Goal: Task Accomplishment & Management: Use online tool/utility

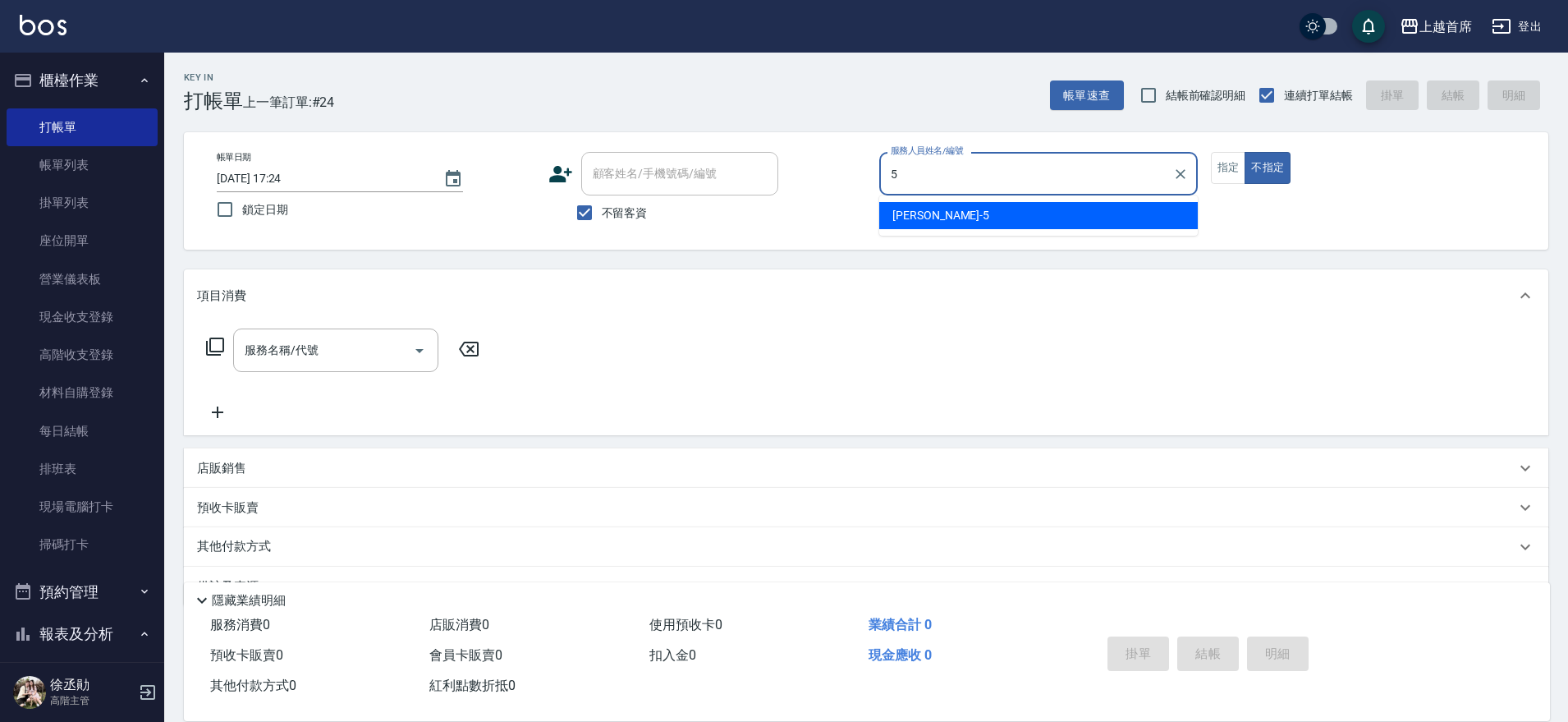
type input "[PERSON_NAME]-5"
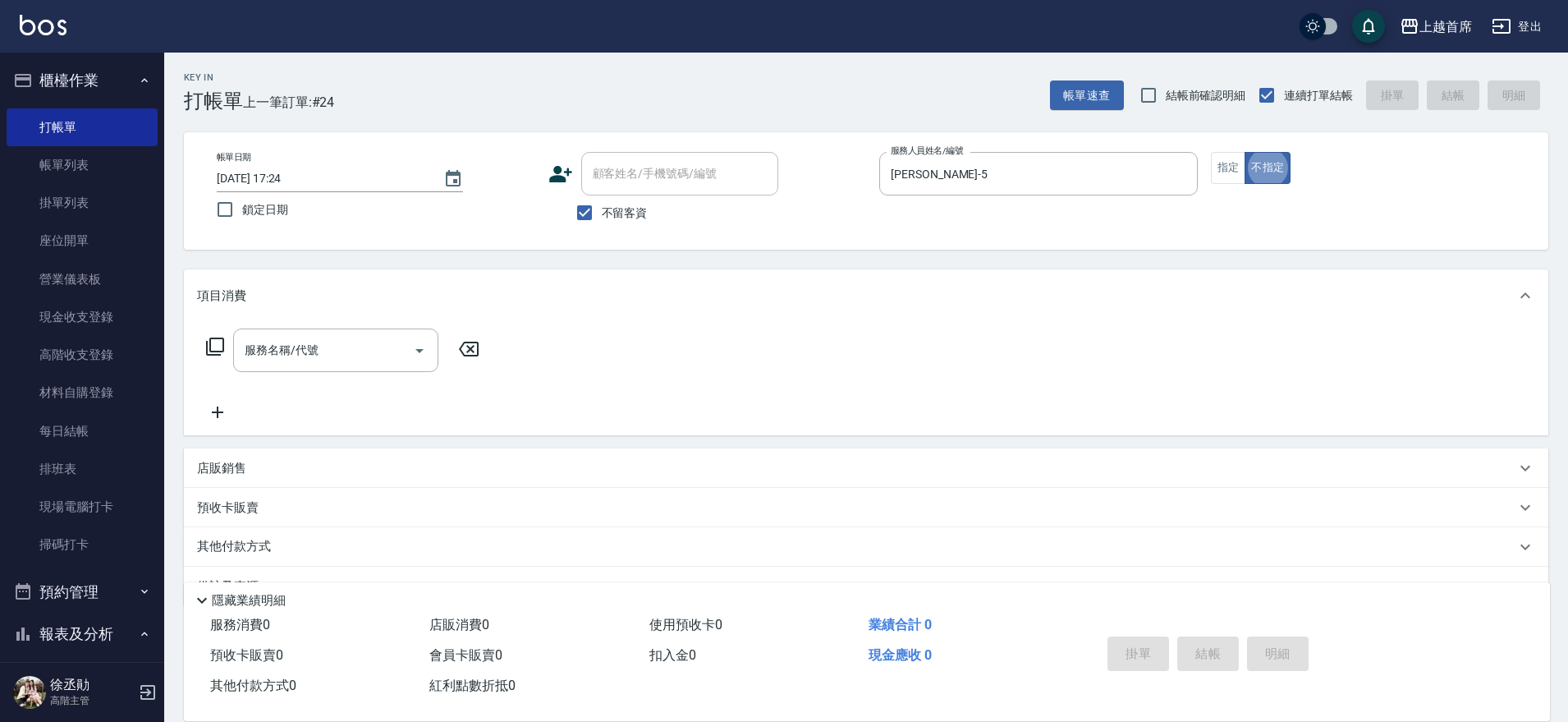
type button "false"
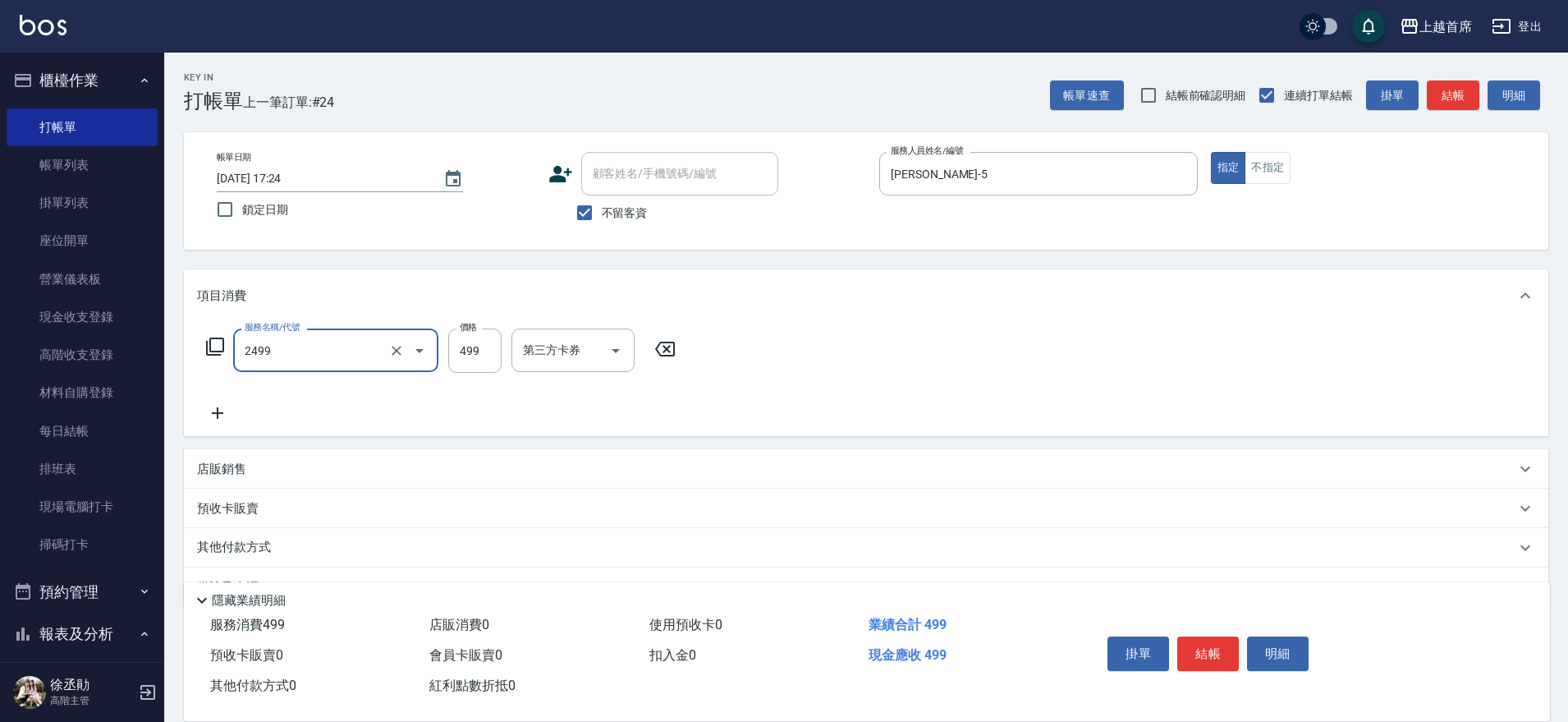
type input "499海鹽洗剪套餐(2499)"
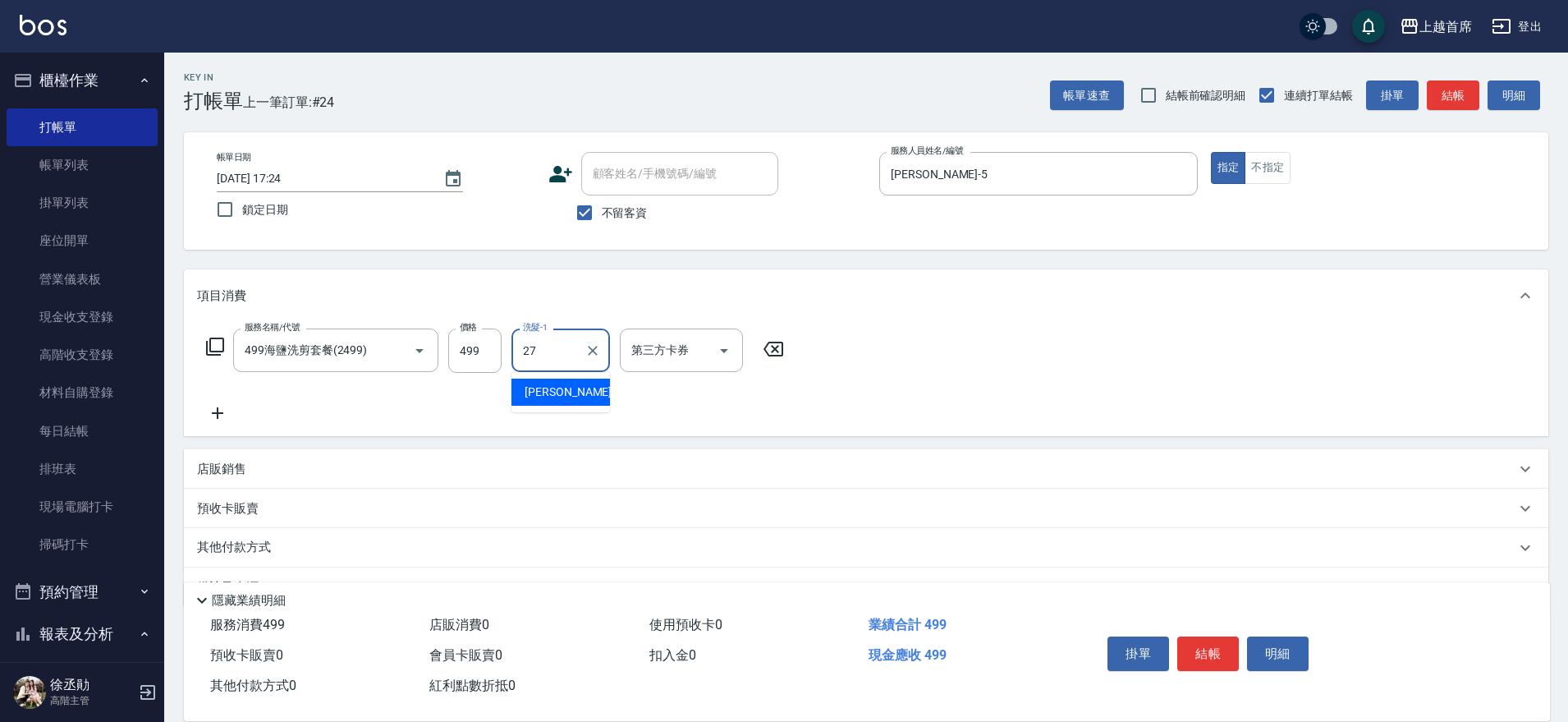
type input "[PERSON_NAME]-27"
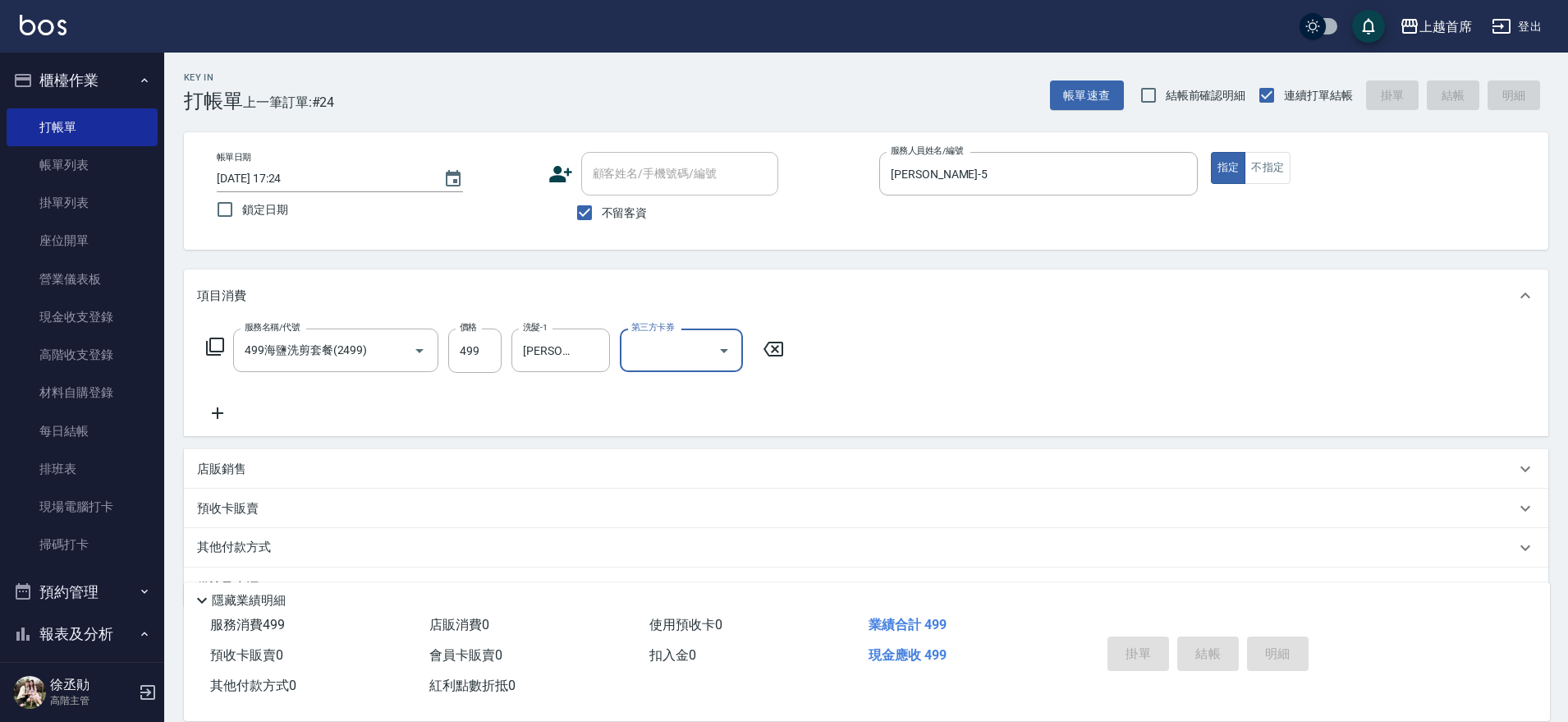
type input "[DATE] 18:09"
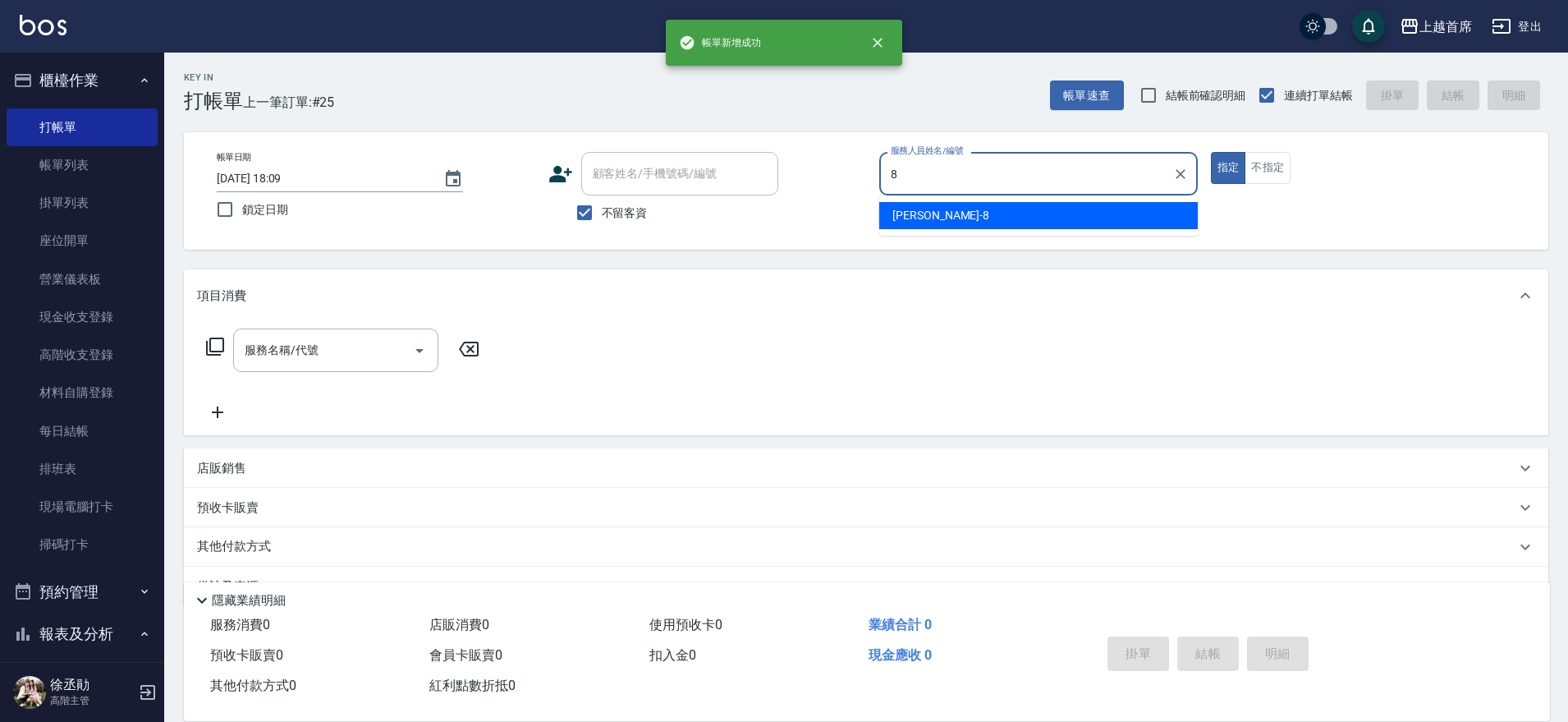
type input "[PERSON_NAME]好-8"
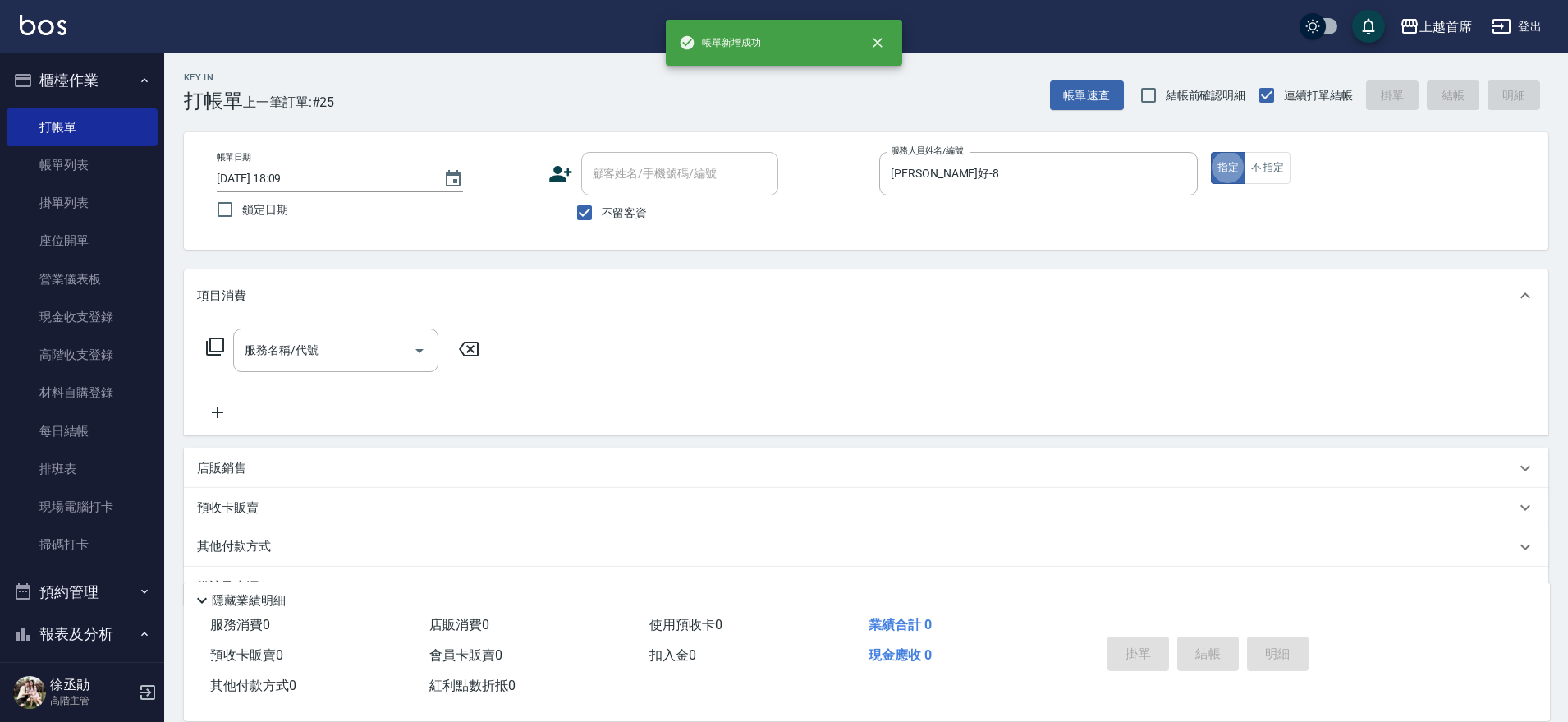
type button "true"
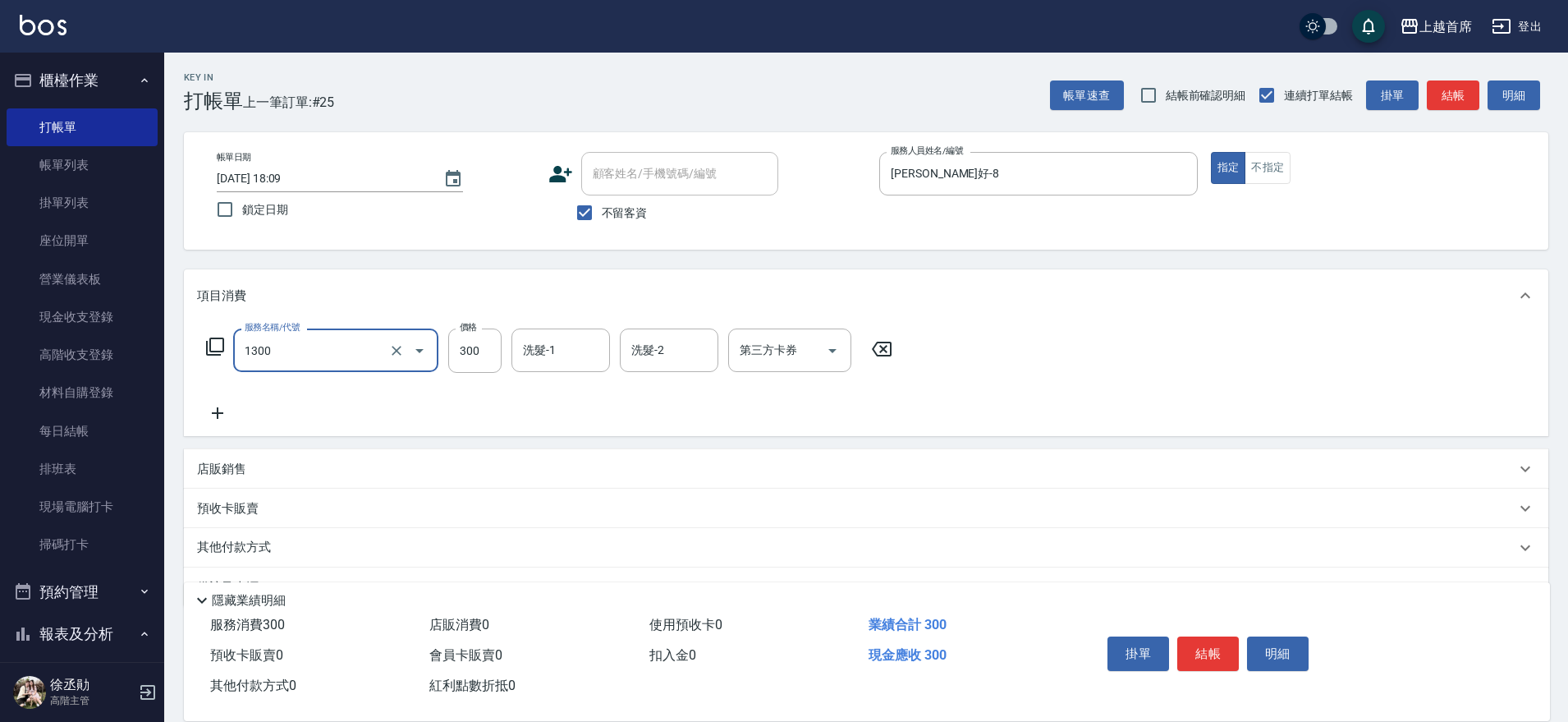
type input "洗髮(1300)"
type input "[PERSON_NAME]-77"
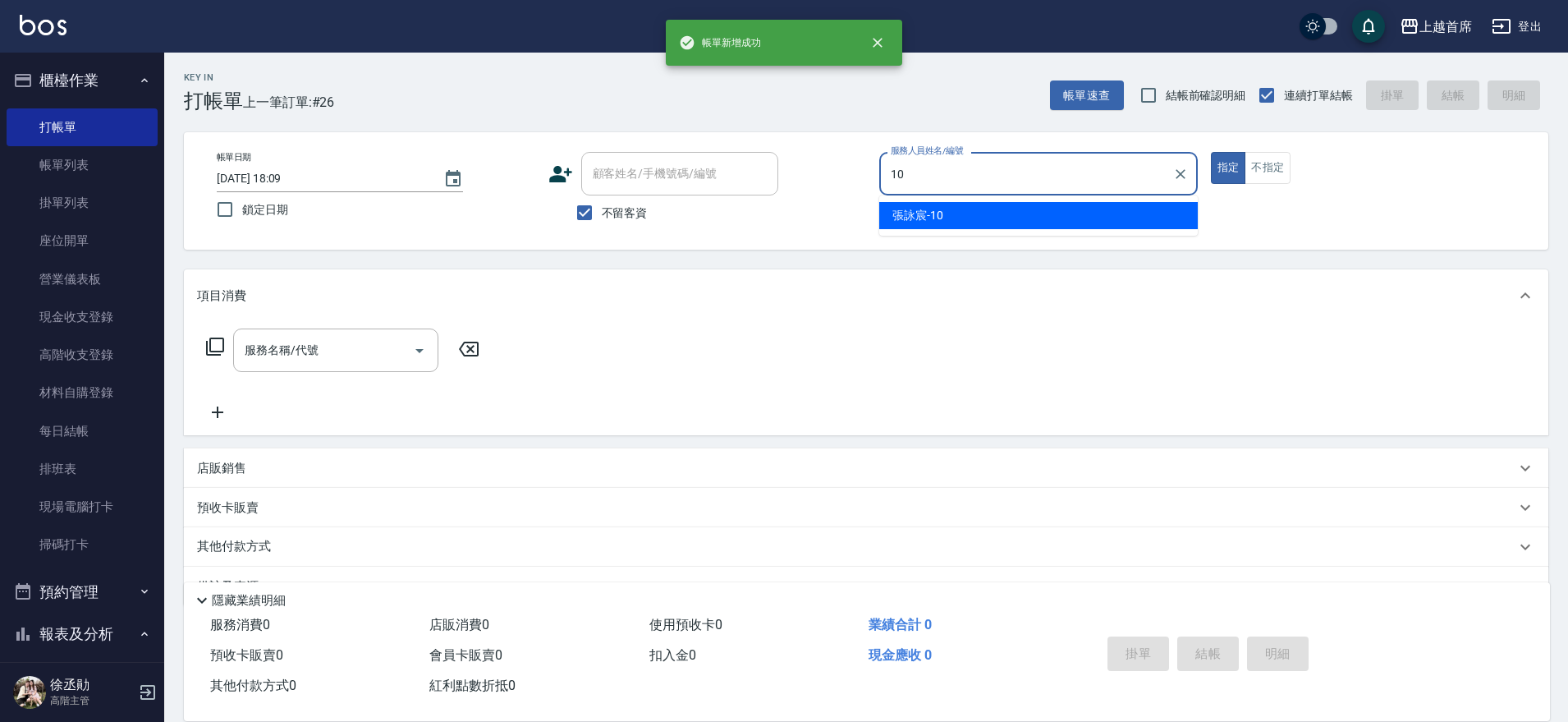
type input "[PERSON_NAME]-10"
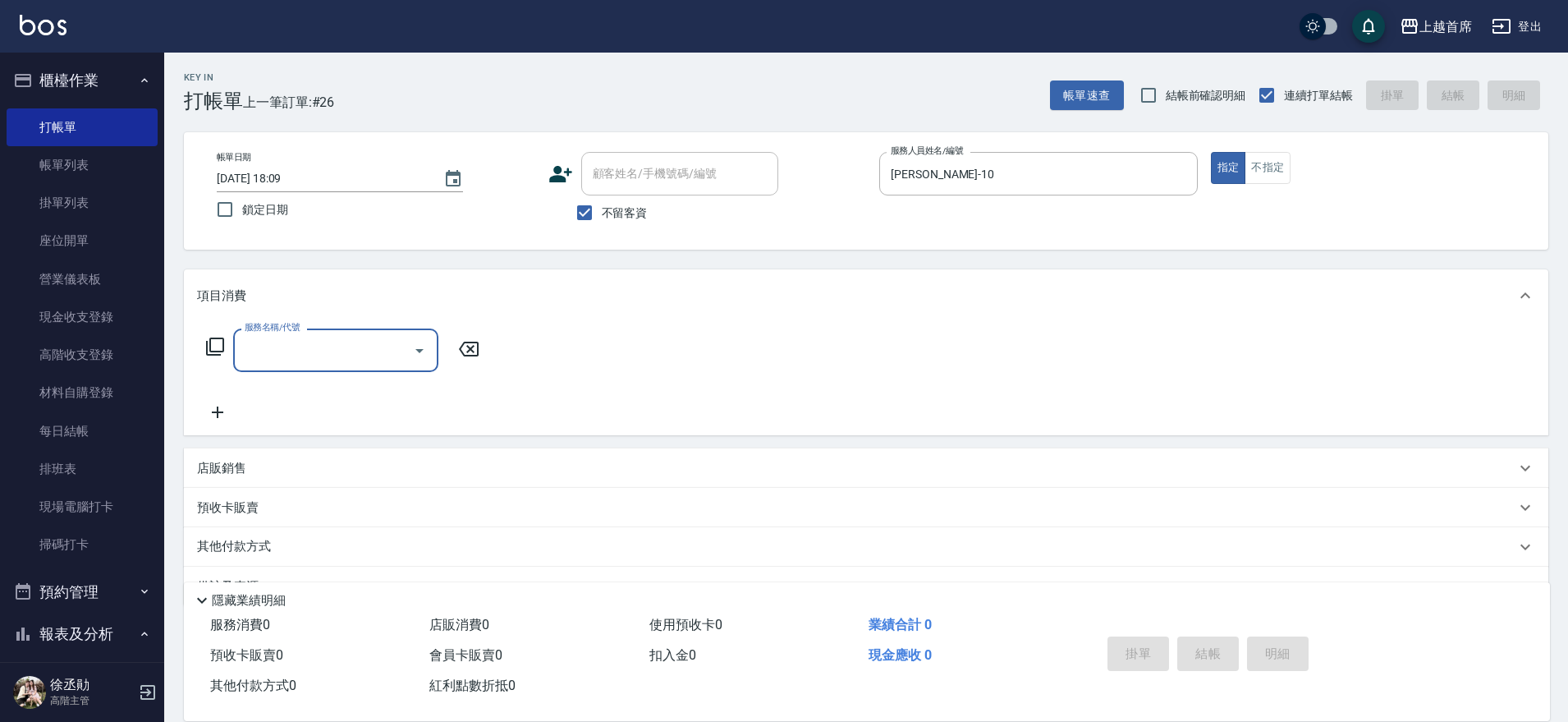
type input "0"
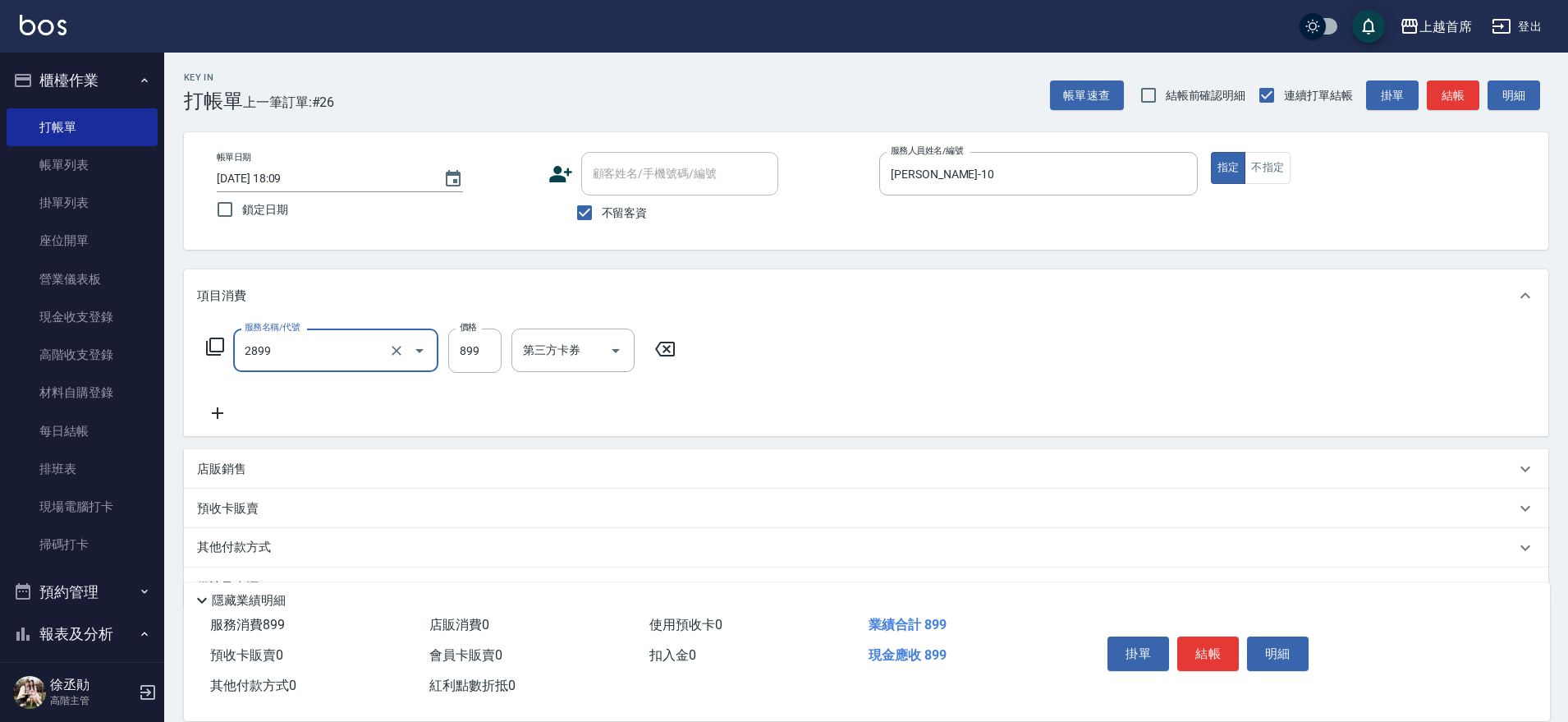
type input "899洗剪去角質套餐(2899)"
type input "900"
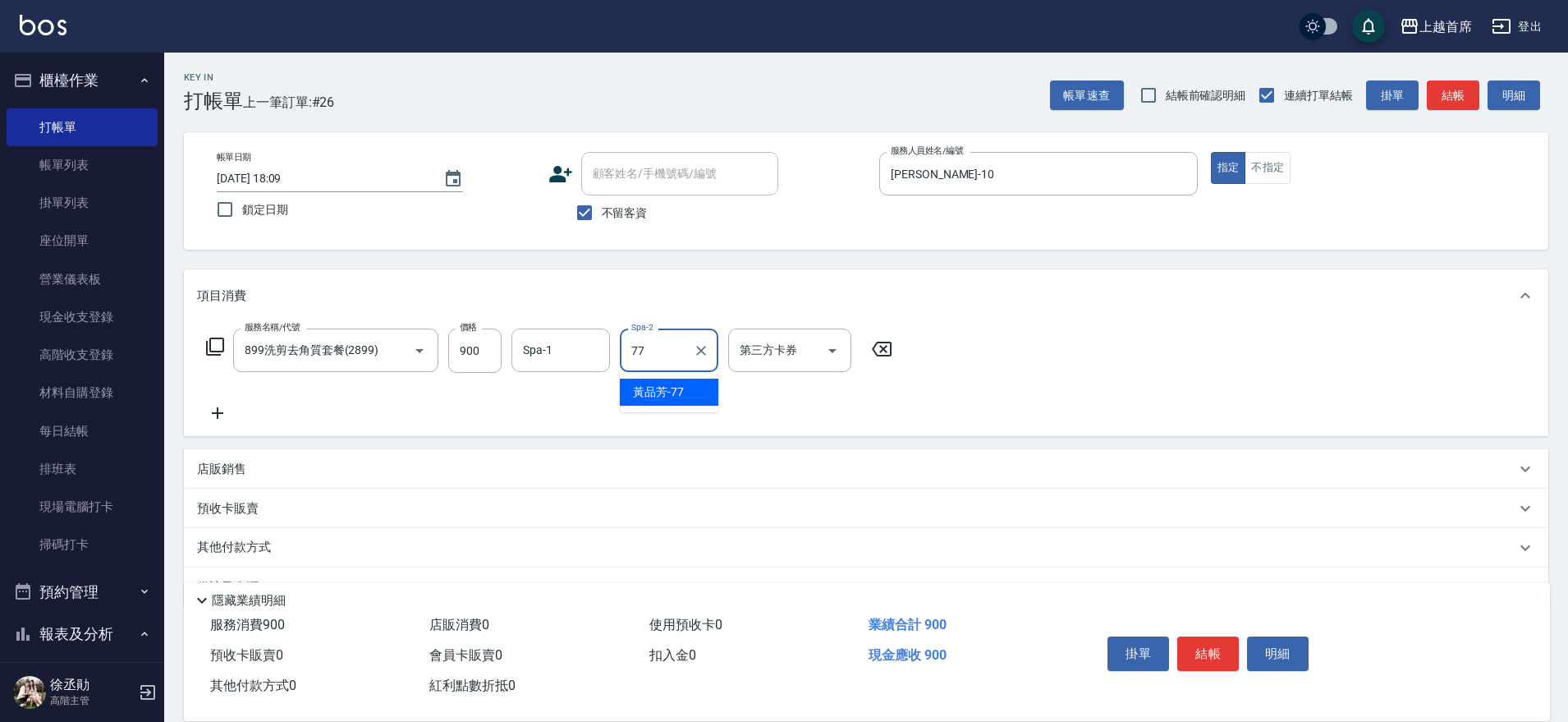
type input "[PERSON_NAME]-77"
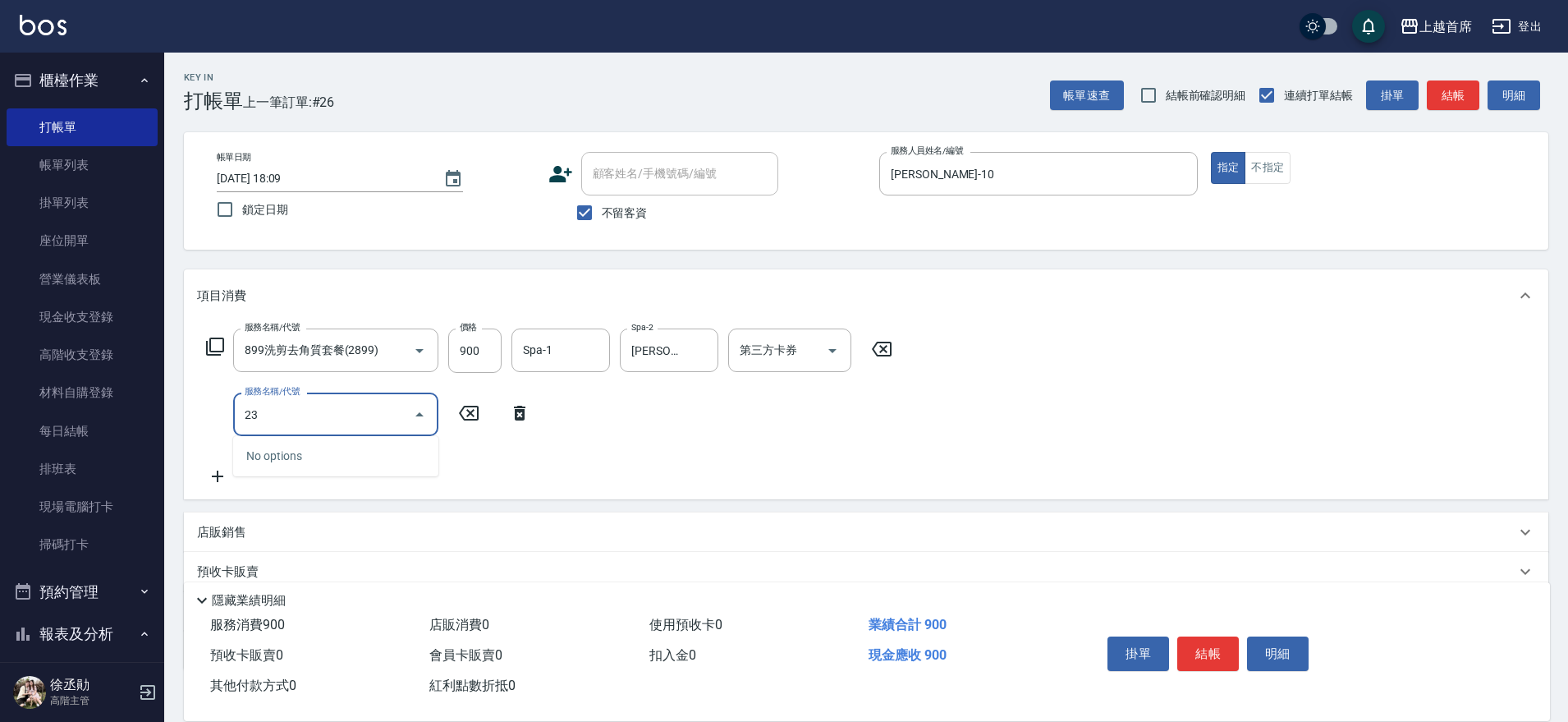
type input "2"
type input "黑耀光護髮(52000)"
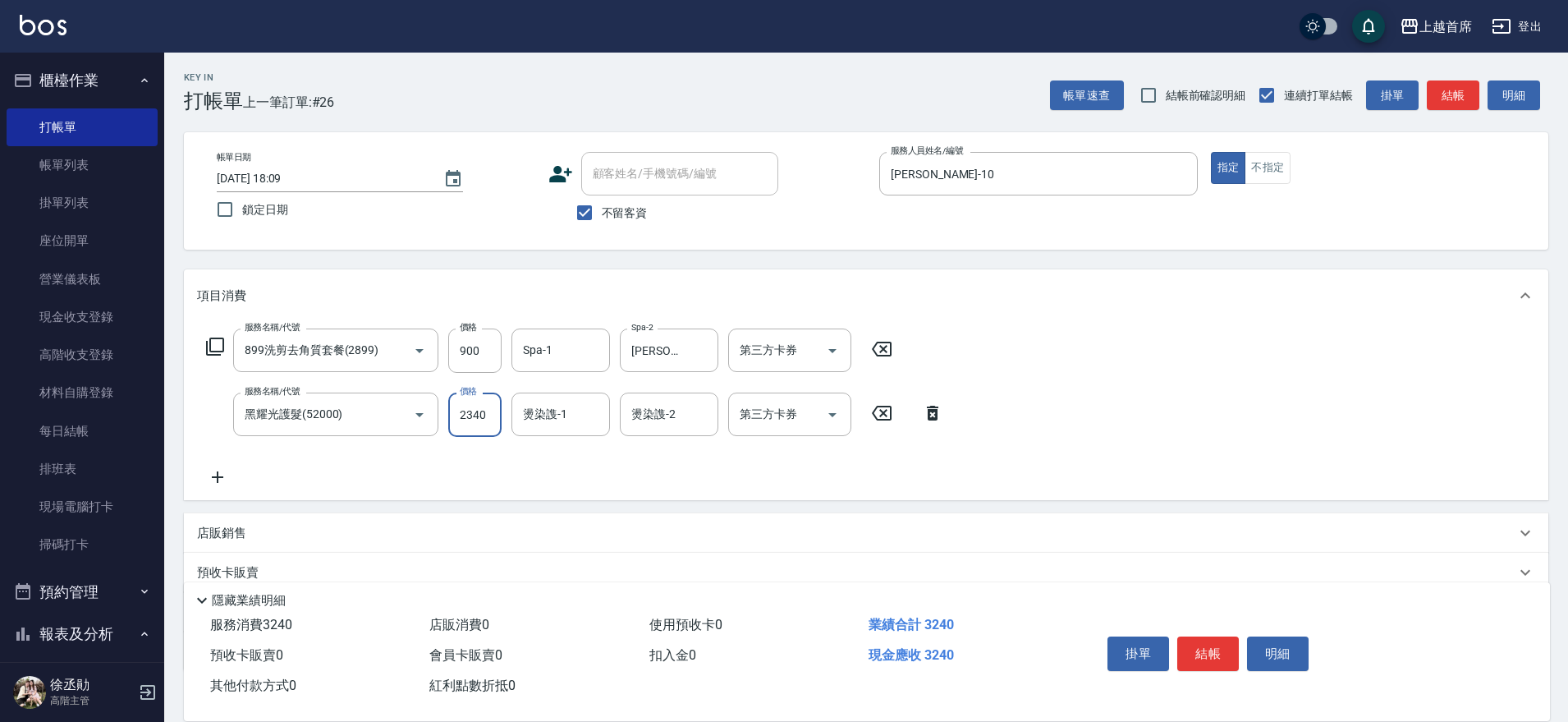
type input "2340"
type input "[PERSON_NAME]-77"
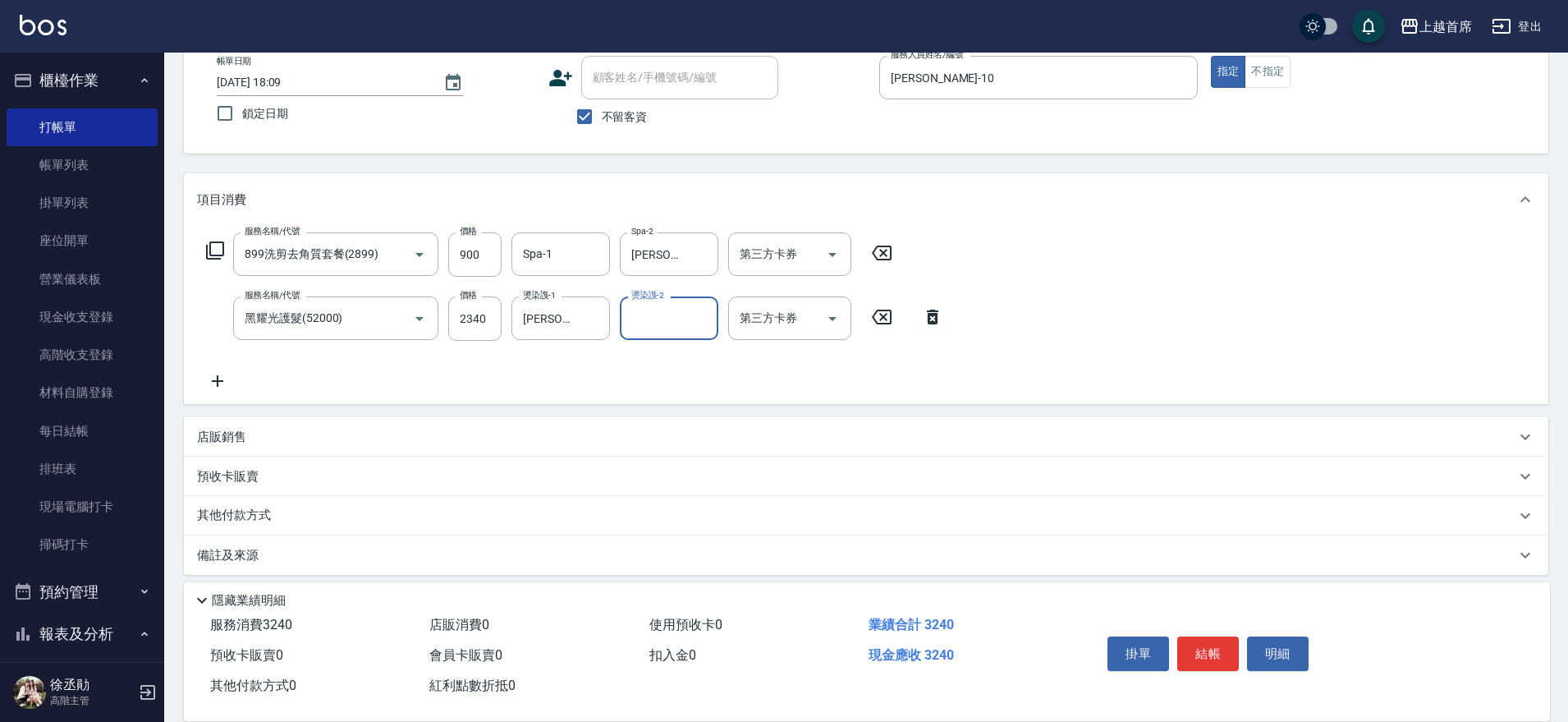
scroll to position [103, 0]
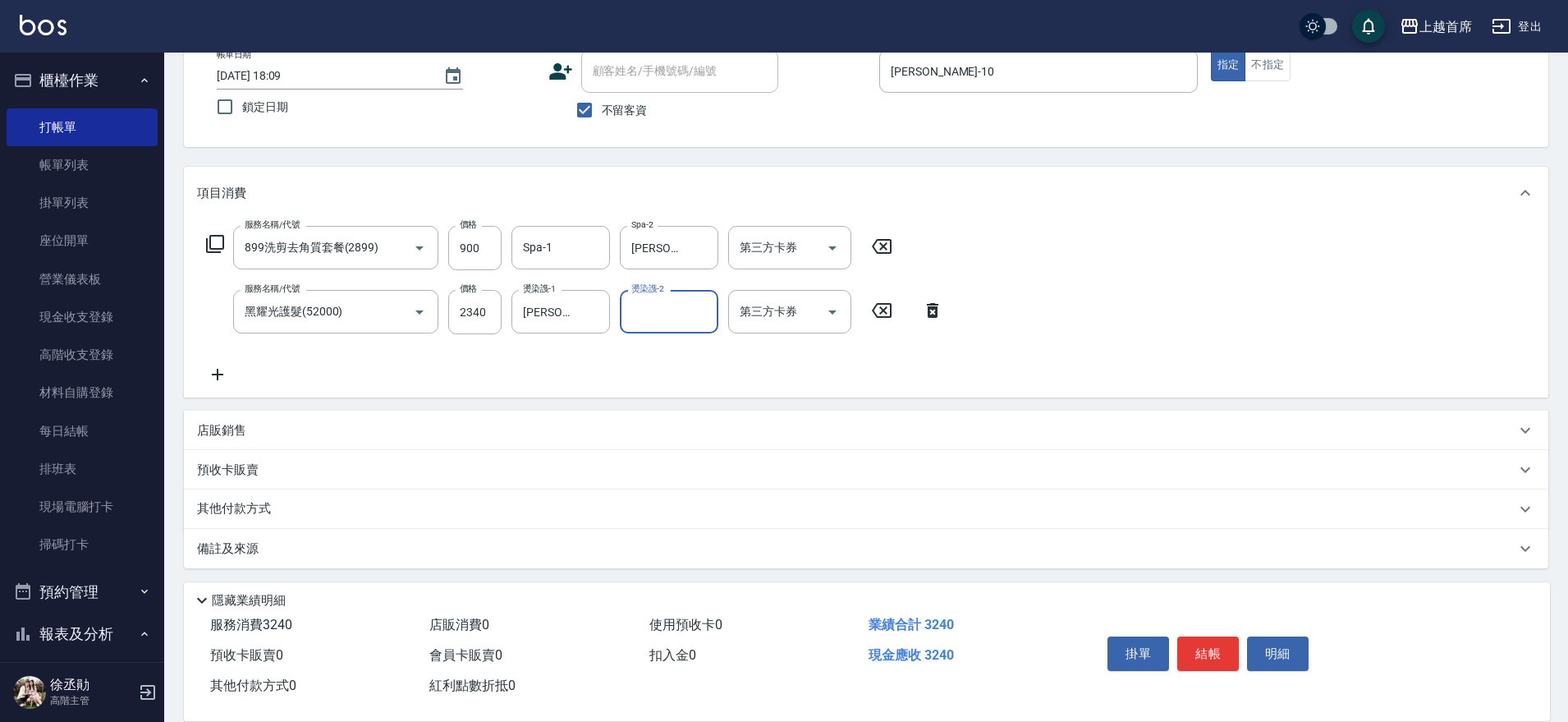
click at [263, 497] on div "其他付款方式" at bounding box center [866, 509] width 1365 height 39
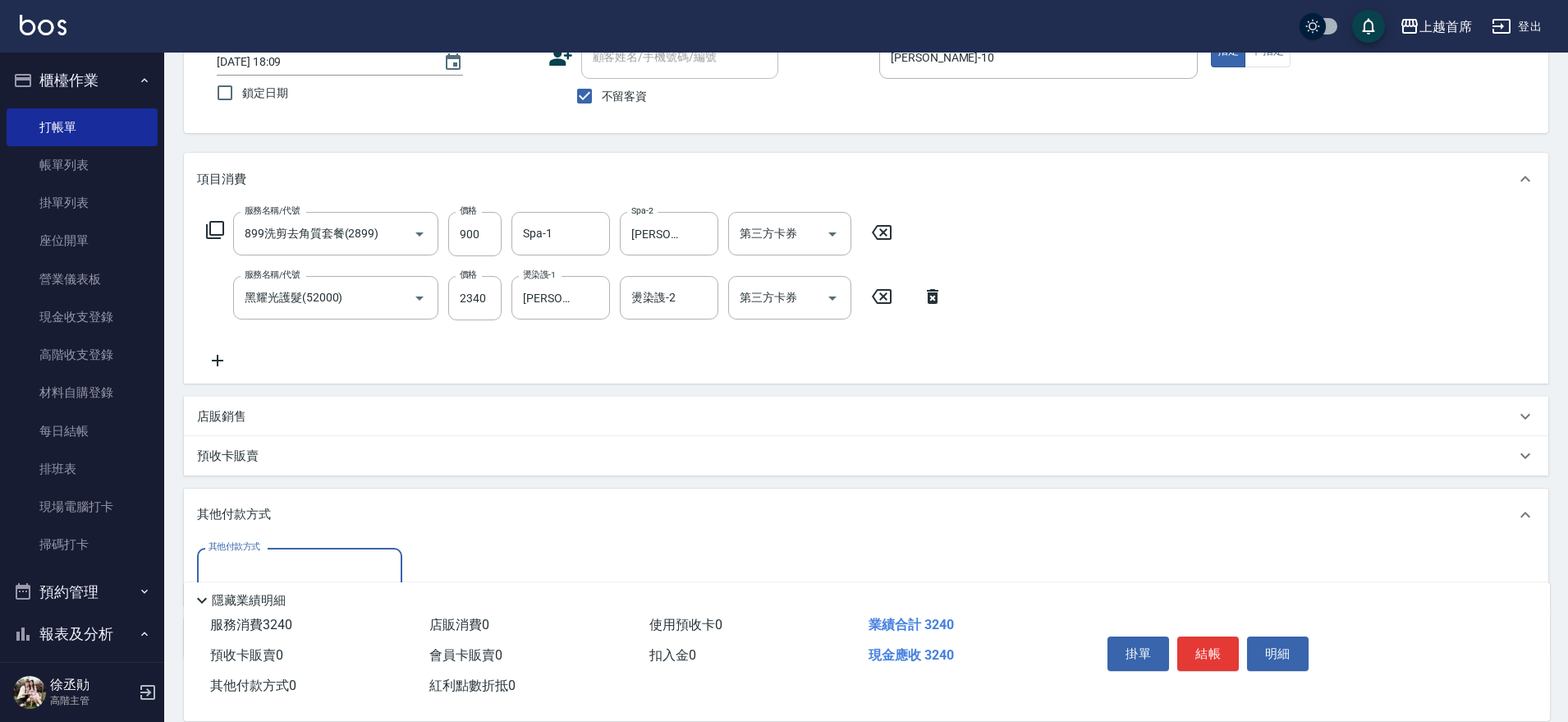
scroll to position [208, 0]
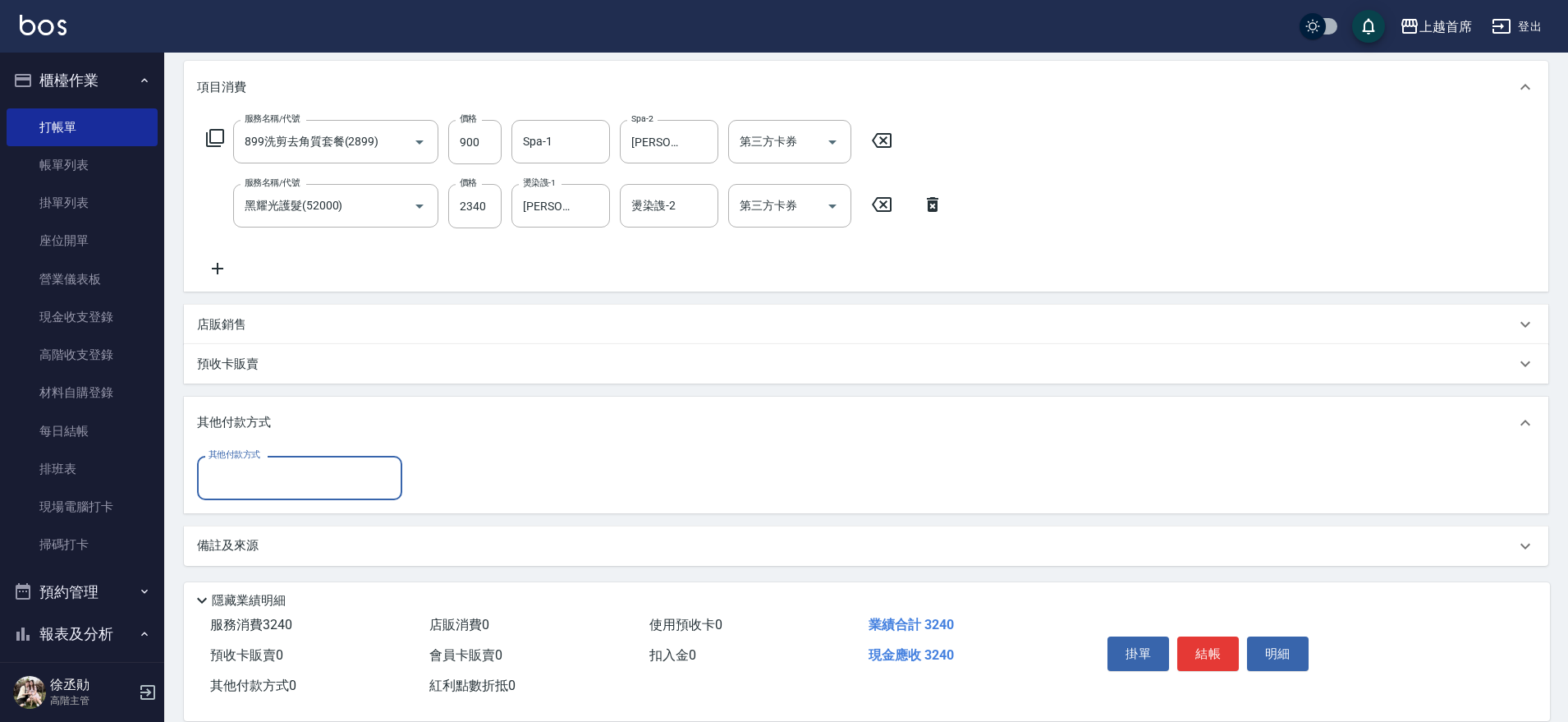
click at [262, 495] on div "其他付款方式" at bounding box center [300, 478] width 205 height 43
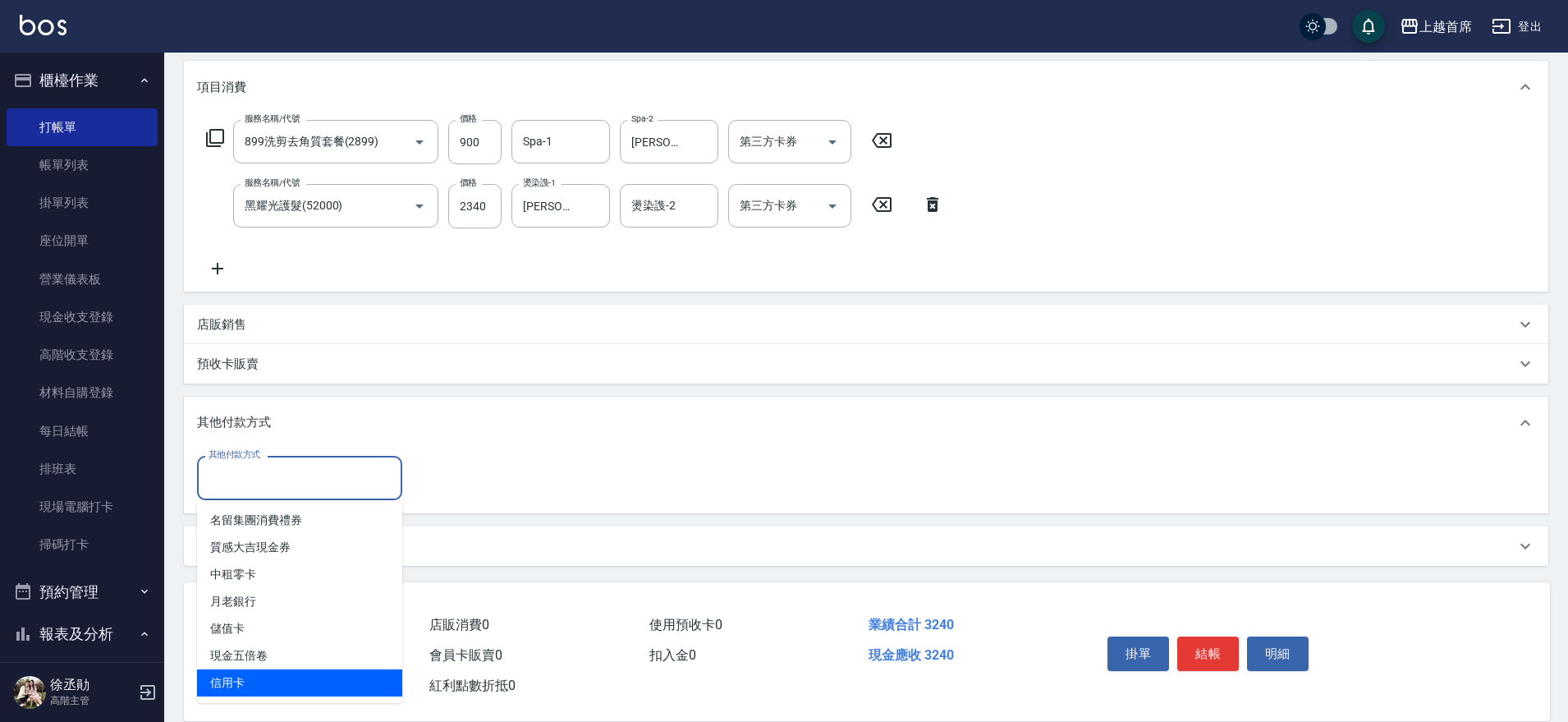
click at [272, 670] on span "信用卡" at bounding box center [300, 683] width 205 height 28
type input "信用卡"
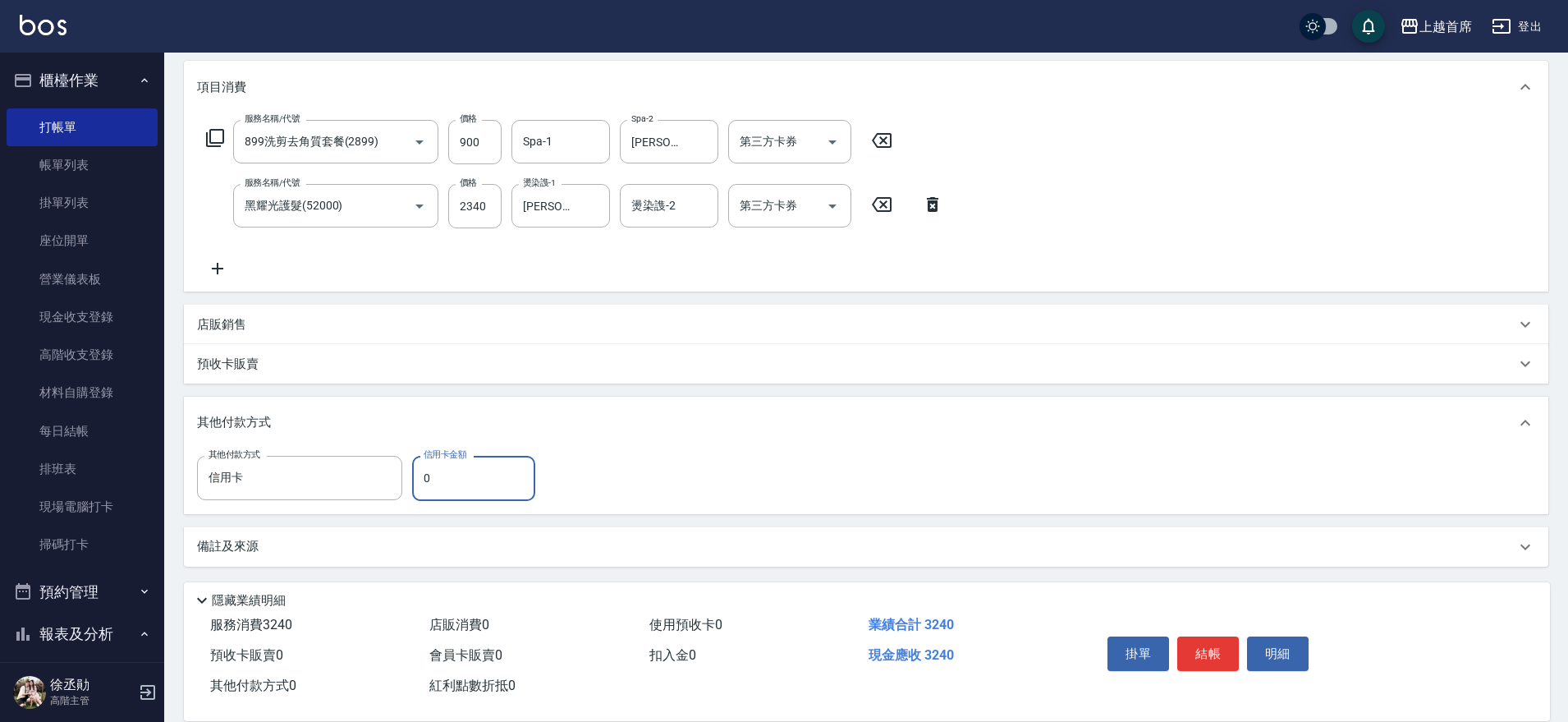
drag, startPoint x: 460, startPoint y: 478, endPoint x: 422, endPoint y: 478, distance: 38.0
click at [422, 478] on input "0" at bounding box center [474, 478] width 123 height 44
type input "3240"
drag, startPoint x: 1208, startPoint y: 651, endPoint x: 1201, endPoint y: 668, distance: 18.4
click at [1206, 651] on button "結帳" at bounding box center [1208, 654] width 62 height 34
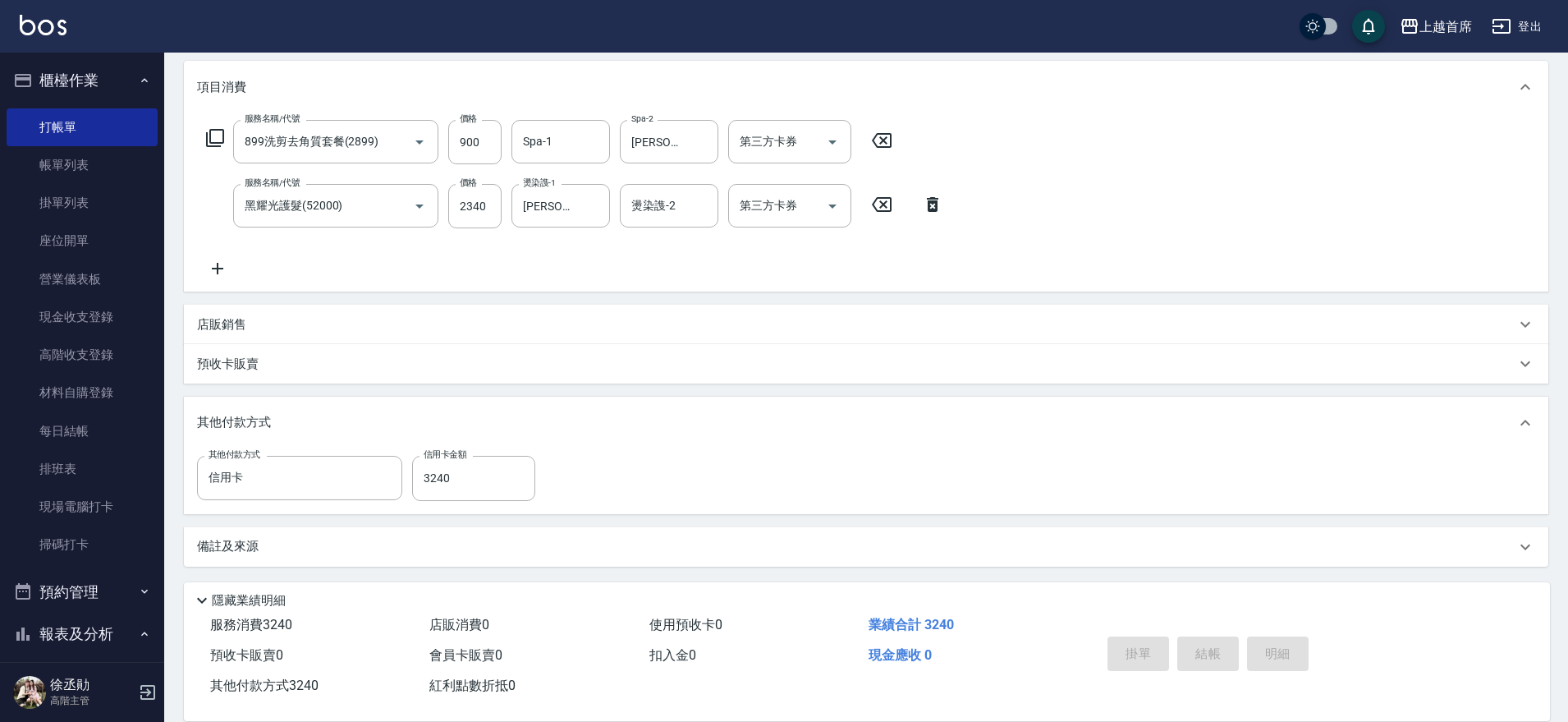
type input "[DATE] 18:10"
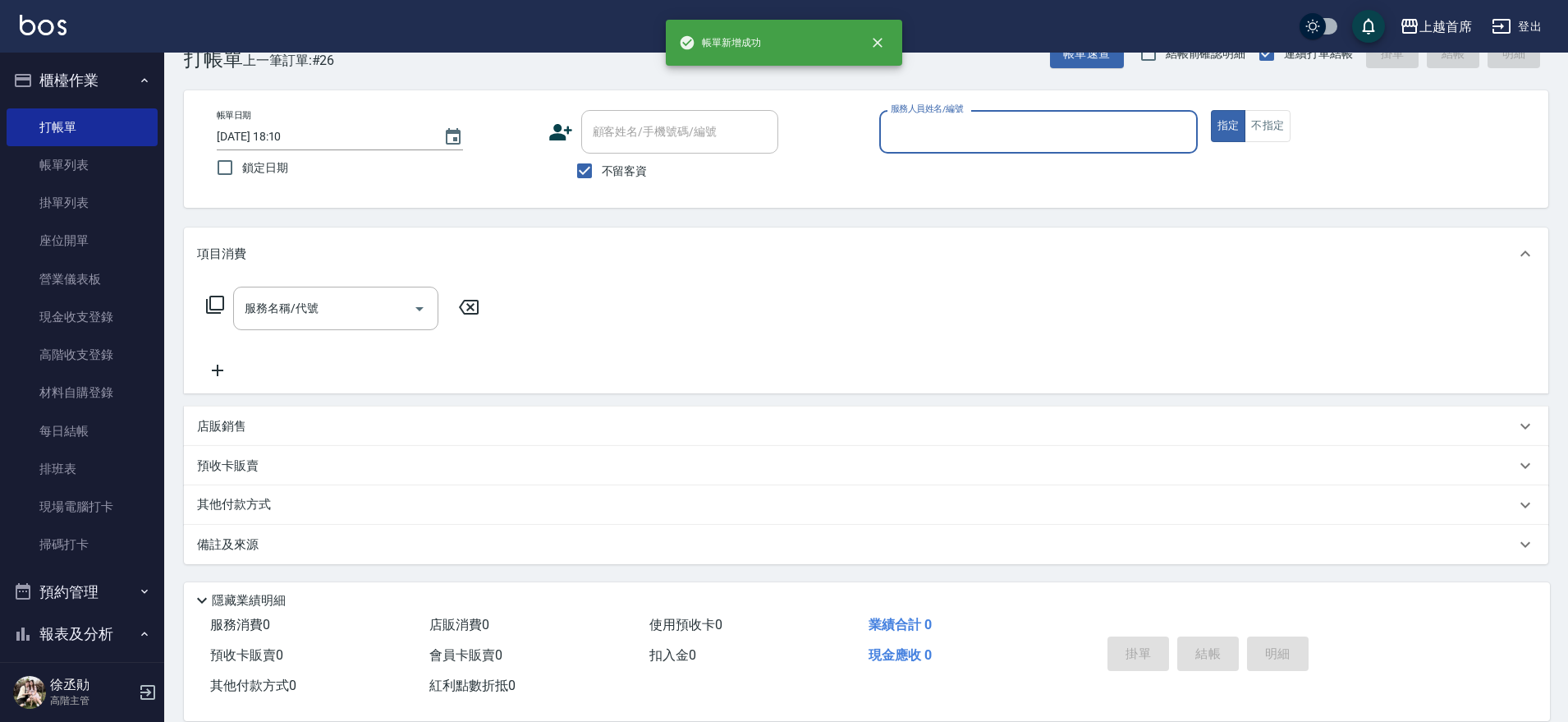
scroll to position [42, 0]
